Goal: Information Seeking & Learning: Learn about a topic

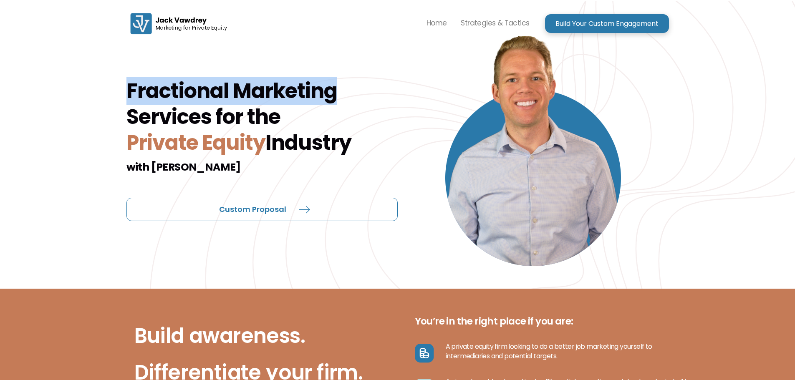
drag, startPoint x: 113, startPoint y: 86, endPoint x: 336, endPoint y: 90, distance: 223.0
click at [336, 90] on div "Fractional Marketing Services for the Private Equity Industry with [PERSON_NAME…" at bounding box center [397, 145] width 795 height 288
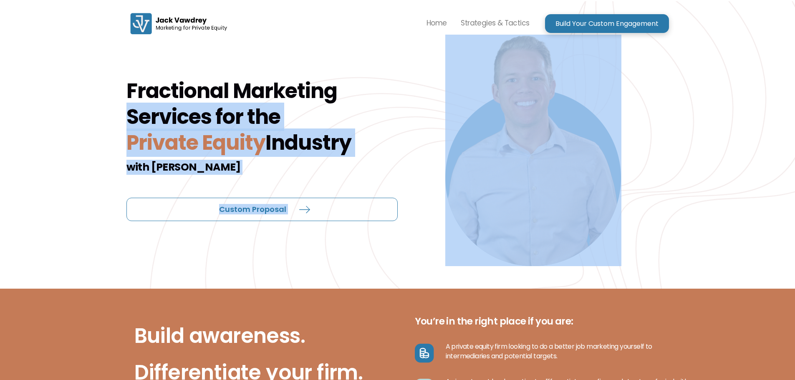
drag, startPoint x: 111, startPoint y: 115, endPoint x: 319, endPoint y: 187, distance: 220.2
click at [319, 187] on div "Fractional Marketing Services for the Private Equity Industry with [PERSON_NAME…" at bounding box center [397, 145] width 795 height 288
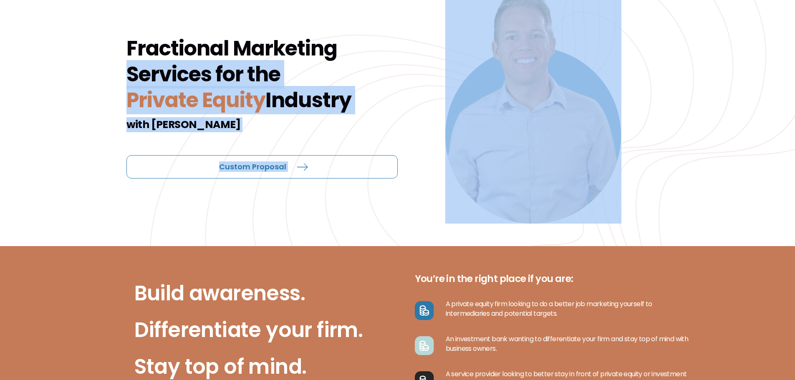
scroll to position [83, 0]
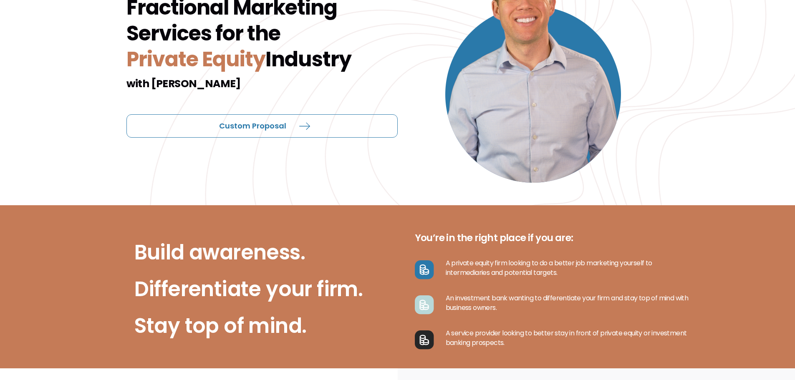
click at [293, 248] on h2 "Build awareness. Differentiate your firm. Stay top of mind." at bounding box center [248, 289] width 229 height 110
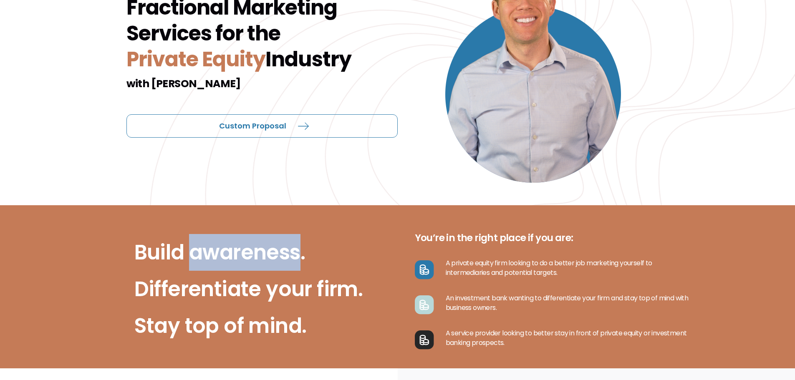
click at [293, 248] on h2 "Build awareness. Differentiate your firm. Stay top of mind." at bounding box center [248, 289] width 229 height 110
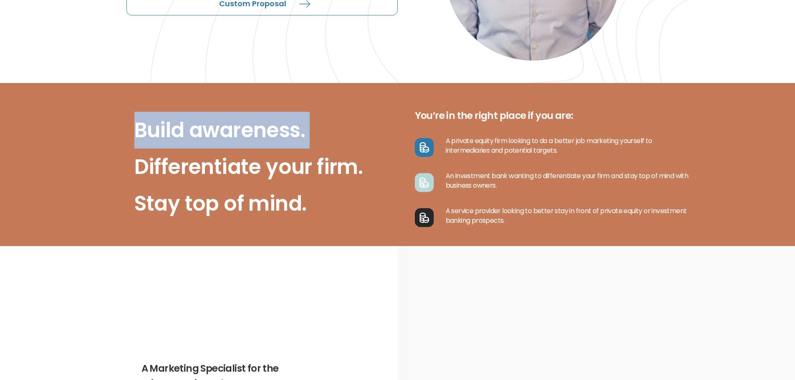
scroll to position [209, 0]
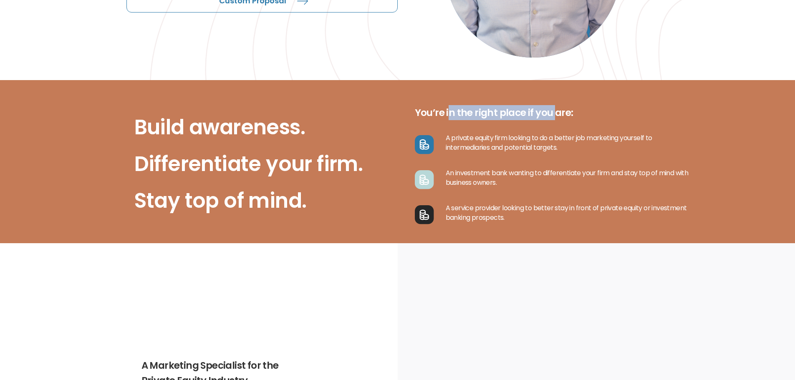
drag, startPoint x: 494, startPoint y: 109, endPoint x: 556, endPoint y: 110, distance: 61.4
click at [554, 110] on h2 "You’re in the right place if you are:" at bounding box center [555, 112] width 281 height 15
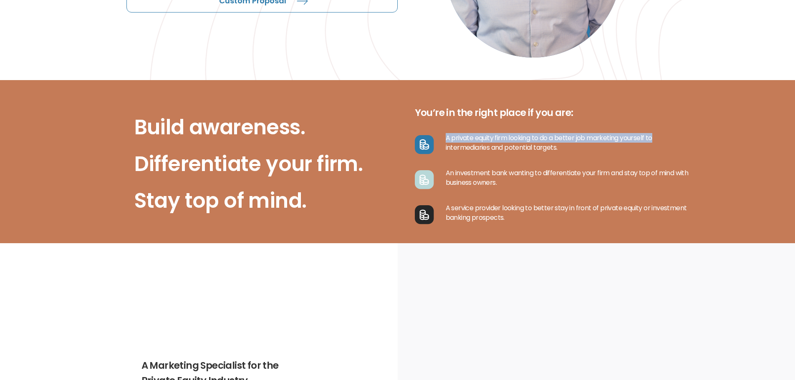
drag, startPoint x: 447, startPoint y: 137, endPoint x: 679, endPoint y: 140, distance: 232.6
click at [679, 140] on p "A private equity firm looking to do a better job marketing yourself to intermed…" at bounding box center [565, 142] width 262 height 19
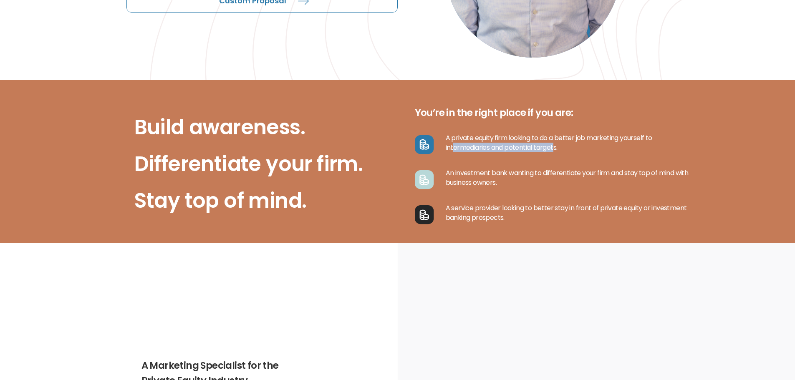
drag, startPoint x: 453, startPoint y: 152, endPoint x: 558, endPoint y: 154, distance: 105.2
click at [559, 153] on div "A private equity firm looking to do a better job marketing yourself to intermed…" at bounding box center [555, 144] width 281 height 23
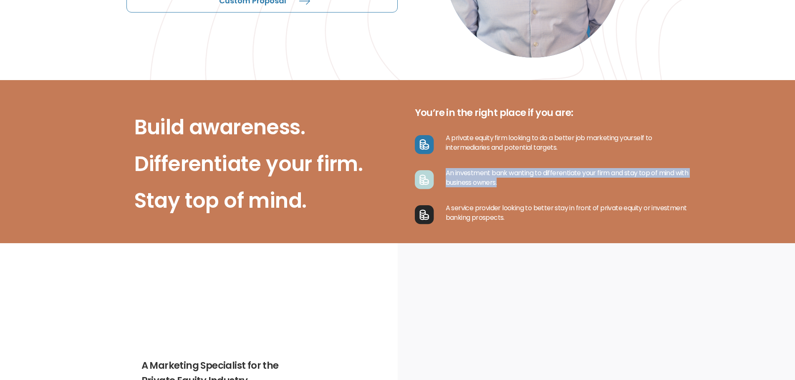
drag, startPoint x: 440, startPoint y: 172, endPoint x: 694, endPoint y: 186, distance: 254.7
click at [694, 186] on p "An investment bank wanting to differentiate your firm and stay top of mind with…" at bounding box center [565, 177] width 262 height 19
click at [692, 189] on div "An investment bank wanting to differentiate your firm and stay top of mind with…" at bounding box center [555, 179] width 281 height 23
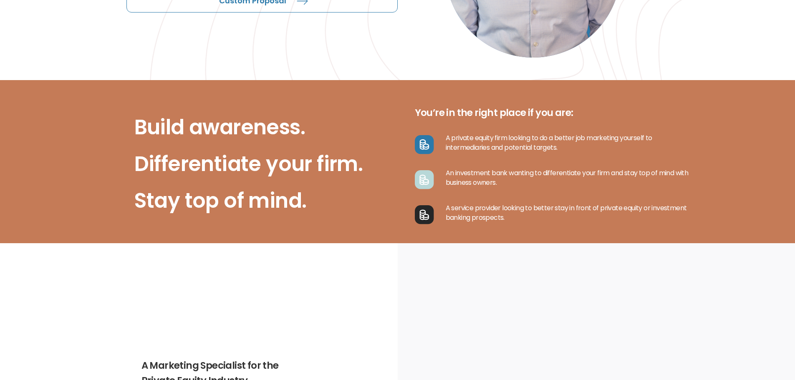
click at [692, 189] on div "An investment bank wanting to differentiate your firm and stay top of mind with…" at bounding box center [555, 179] width 281 height 23
click at [690, 181] on p "An investment bank wanting to differentiate your firm and stay top of mind with…" at bounding box center [565, 177] width 262 height 19
click at [689, 180] on p "An investment bank wanting to differentiate your firm and stay top of mind with…" at bounding box center [565, 177] width 262 height 19
click at [668, 207] on p "A service provider looking to better stay in front of private equity or investm…" at bounding box center [565, 212] width 262 height 19
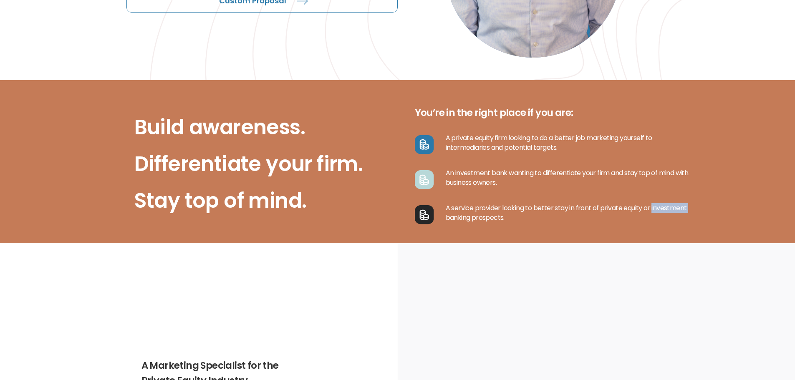
click at [668, 207] on p "A service provider looking to better stay in front of private equity or investm…" at bounding box center [565, 212] width 262 height 19
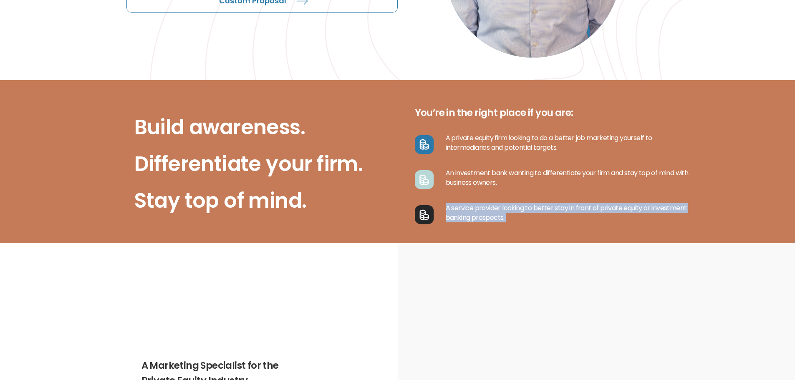
click at [668, 207] on p "A service provider looking to better stay in front of private equity or investm…" at bounding box center [565, 212] width 262 height 19
click at [537, 205] on p "A service provider looking to better stay in front of private equity or investm…" at bounding box center [565, 212] width 262 height 19
drag, startPoint x: 499, startPoint y: 208, endPoint x: 634, endPoint y: 207, distance: 135.3
click at [634, 207] on p "A service provider looking to better stay in front of private equity or investm…" at bounding box center [565, 212] width 262 height 19
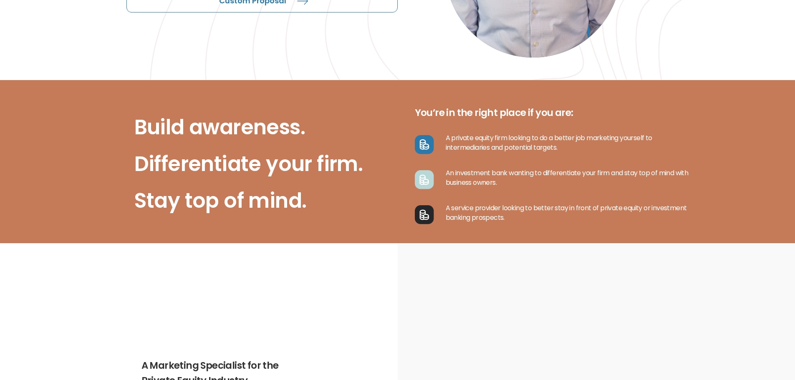
click at [499, 216] on p "A service provider looking to better stay in front of private equity or investm…" at bounding box center [565, 212] width 262 height 19
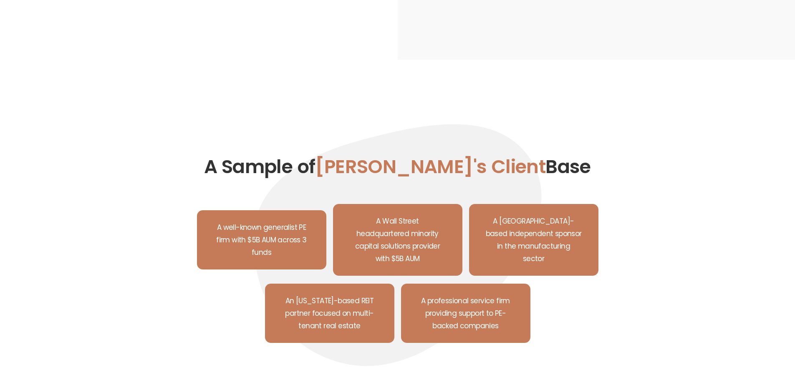
scroll to position [751, 0]
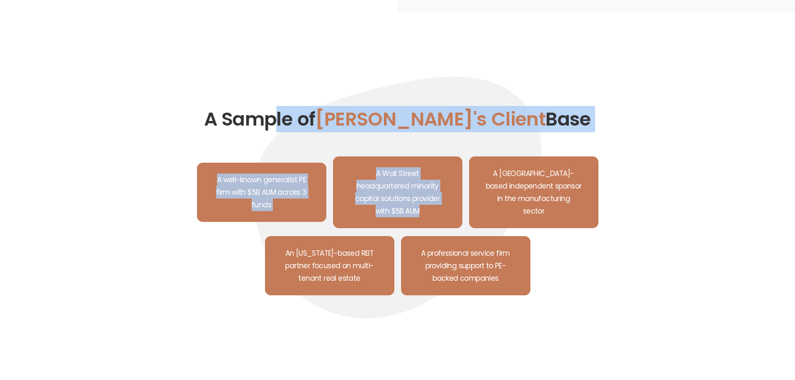
drag, startPoint x: 433, startPoint y: 202, endPoint x: 323, endPoint y: 129, distance: 132.1
click at [323, 129] on div "A Sample of [PERSON_NAME]'s Client Base A well-known generalist PE firm with $5…" at bounding box center [397, 198] width 543 height 310
click at [269, 174] on p "A well-known generalist PE firm with $5B AUM across 3 funds" at bounding box center [262, 193] width 96 height 38
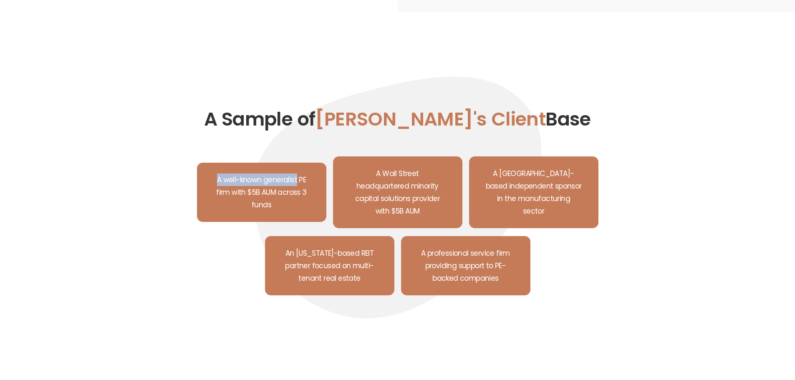
drag, startPoint x: 218, startPoint y: 172, endPoint x: 305, endPoint y: 172, distance: 86.8
click at [299, 174] on p "A well-known generalist PE firm with $5B AUM across 3 funds" at bounding box center [262, 193] width 96 height 38
click at [306, 174] on p "A well-known generalist PE firm with $5B AUM across 3 funds" at bounding box center [262, 193] width 96 height 38
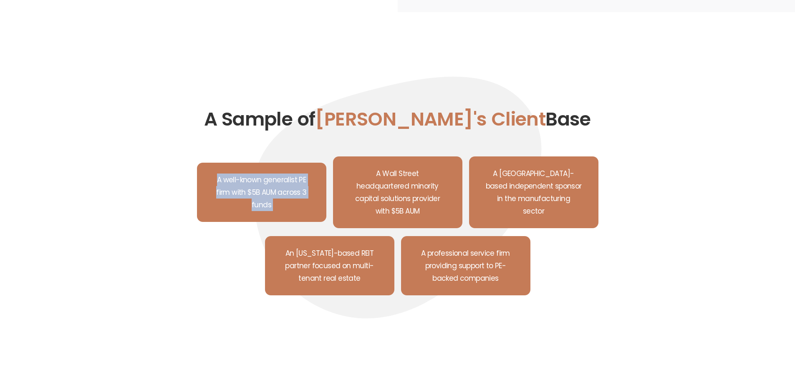
click at [305, 187] on p "A well-known generalist PE firm with $5B AUM across 3 funds" at bounding box center [262, 193] width 96 height 38
drag, startPoint x: 220, startPoint y: 170, endPoint x: 303, endPoint y: 185, distance: 84.0
click at [303, 185] on p "A well-known generalist PE firm with $5B AUM across 3 funds" at bounding box center [262, 193] width 96 height 38
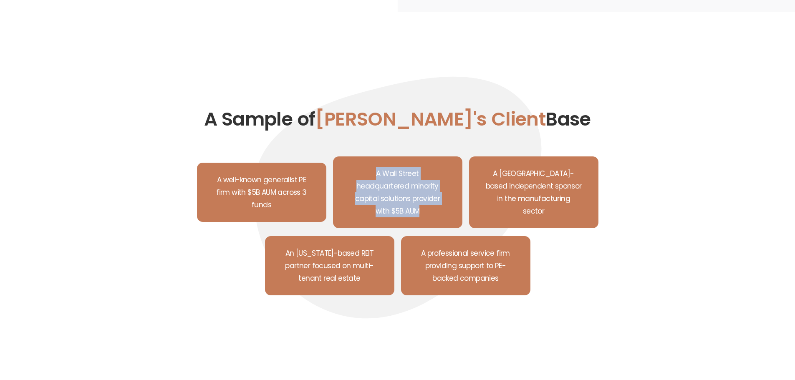
drag, startPoint x: 352, startPoint y: 175, endPoint x: 450, endPoint y: 193, distance: 99.4
click at [450, 193] on div "A Wall Street headquartered minority capital solutions provider with $5B AUM" at bounding box center [397, 193] width 129 height 72
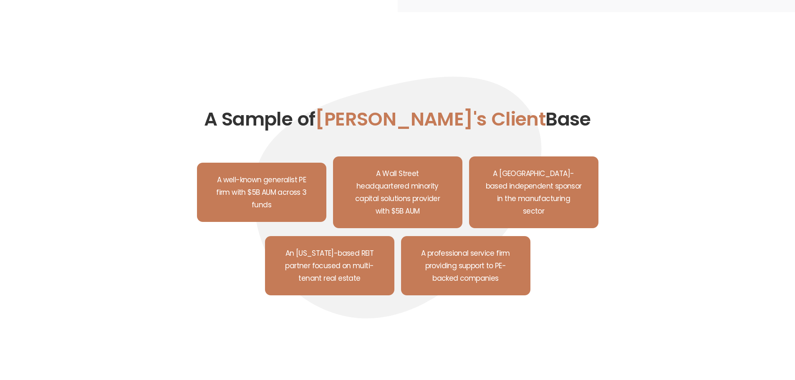
click at [509, 173] on p "A [GEOGRAPHIC_DATA]-based independent sponsor in the manufacturing sector" at bounding box center [534, 192] width 96 height 50
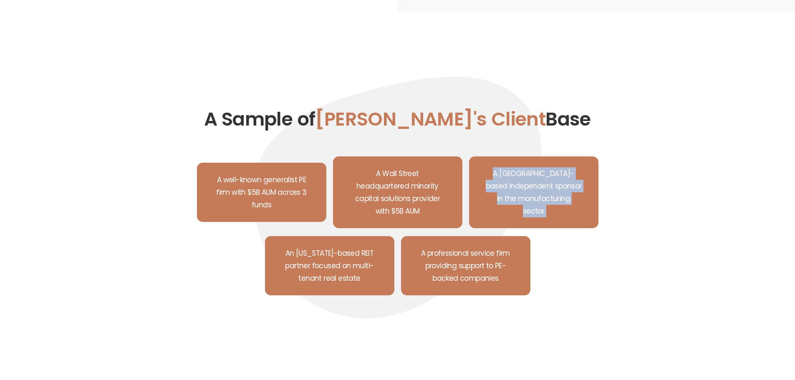
click at [509, 173] on p "A [GEOGRAPHIC_DATA]-based independent sponsor in the manufacturing sector" at bounding box center [534, 192] width 96 height 50
click at [509, 188] on p "A [GEOGRAPHIC_DATA]-based independent sponsor in the manufacturing sector" at bounding box center [534, 192] width 96 height 50
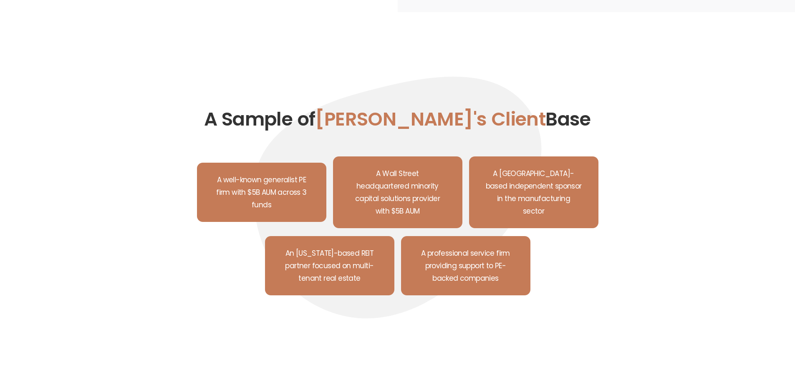
click at [469, 247] on p "A professional service firm providing support to PE-backed companies" at bounding box center [466, 266] width 96 height 38
click at [461, 258] on p "A professional service firm providing support to PE-backed companies" at bounding box center [466, 266] width 96 height 38
drag, startPoint x: 428, startPoint y: 258, endPoint x: 501, endPoint y: 256, distance: 73.5
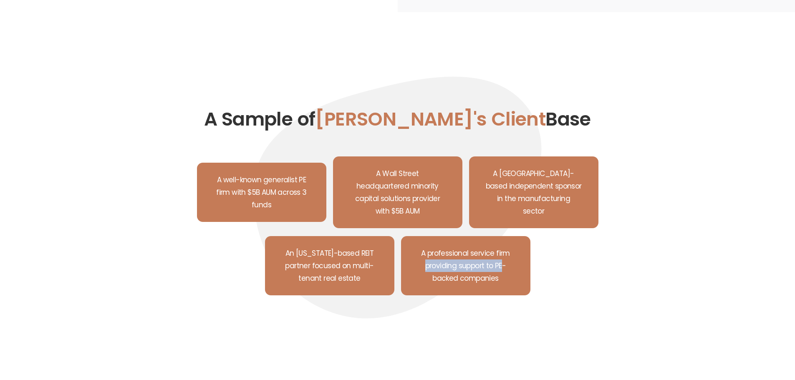
click at [501, 256] on p "A professional service firm providing support to PE-backed companies" at bounding box center [466, 266] width 96 height 38
click at [479, 269] on p "A professional service firm providing support to PE-backed companies" at bounding box center [466, 266] width 96 height 38
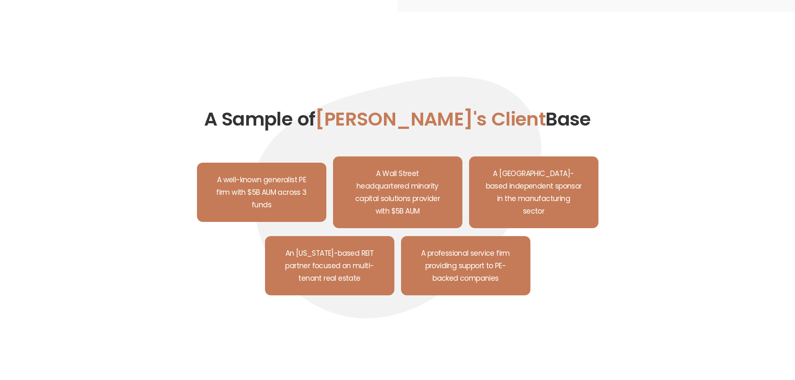
click at [335, 247] on p "An [US_STATE]-based REIT partner focused on multi-tenant real estate" at bounding box center [330, 266] width 96 height 38
click at [379, 250] on div "An [US_STATE]-based REIT partner focused on multi-tenant real estate" at bounding box center [329, 265] width 129 height 59
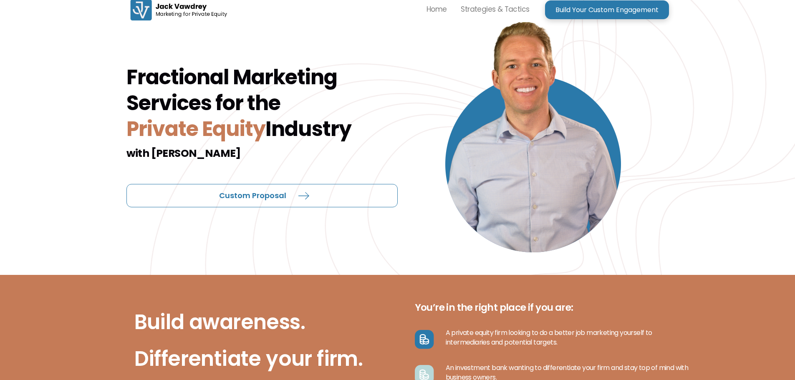
scroll to position [0, 0]
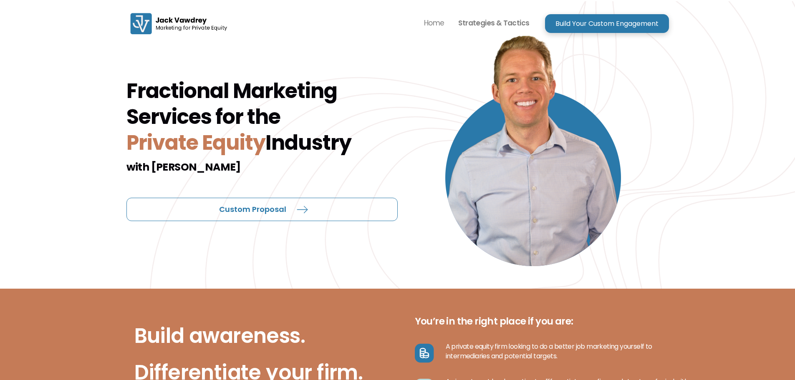
click at [487, 17] on p "Strategies & Tactics" at bounding box center [493, 23] width 71 height 13
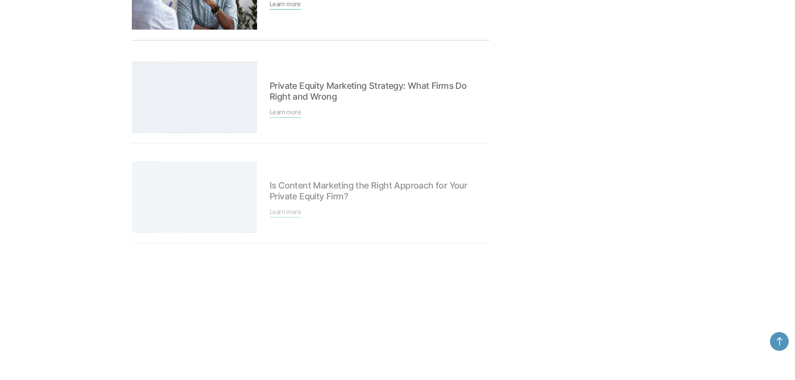
scroll to position [584, 0]
